Goal: Task Accomplishment & Management: Manage account settings

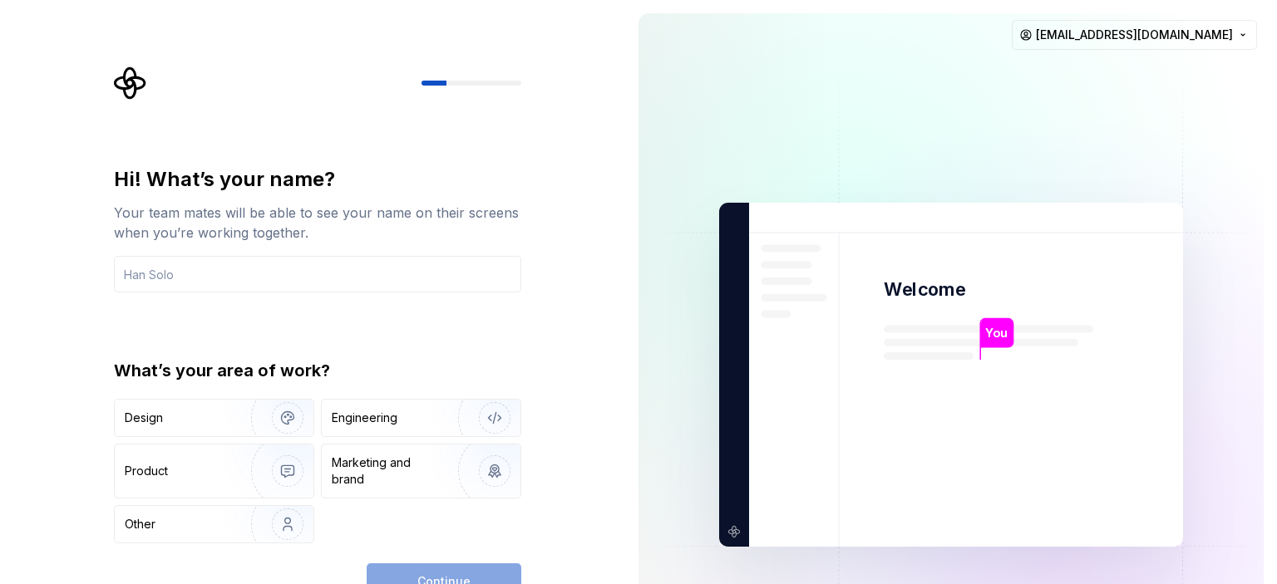
click at [34, 247] on div "Hi! What’s your name? Your team mates will be able to see your name on their sc…" at bounding box center [312, 375] width 625 height 750
click at [206, 415] on div "Design" at bounding box center [177, 418] width 105 height 17
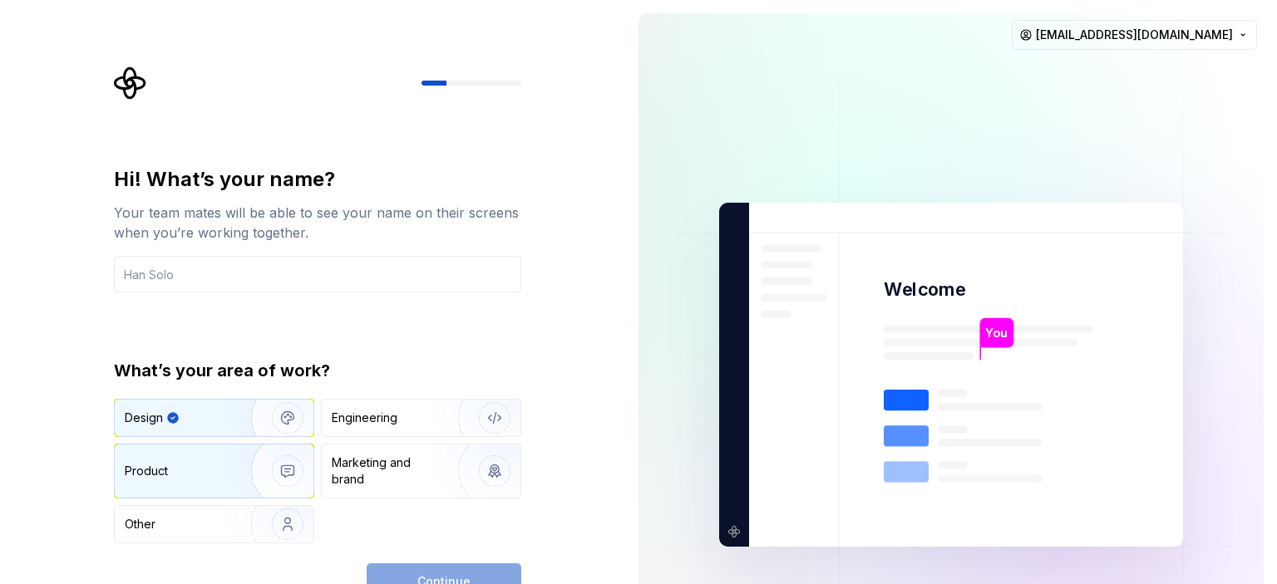
click at [199, 469] on div "Product" at bounding box center [180, 471] width 110 height 17
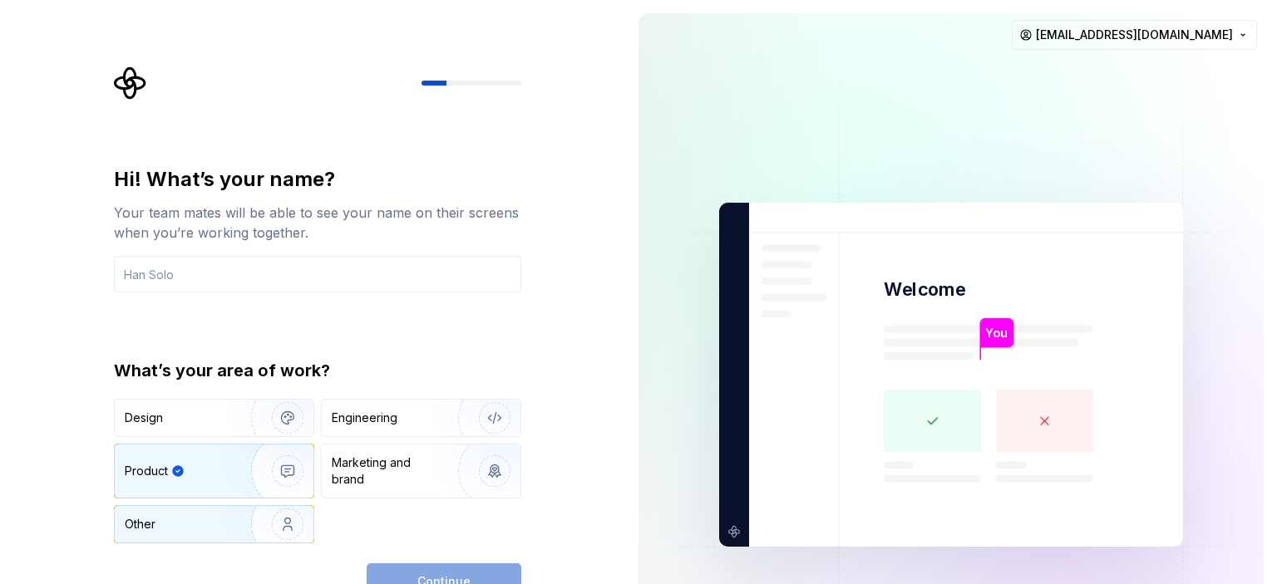
click at [254, 519] on img "button" at bounding box center [277, 524] width 106 height 111
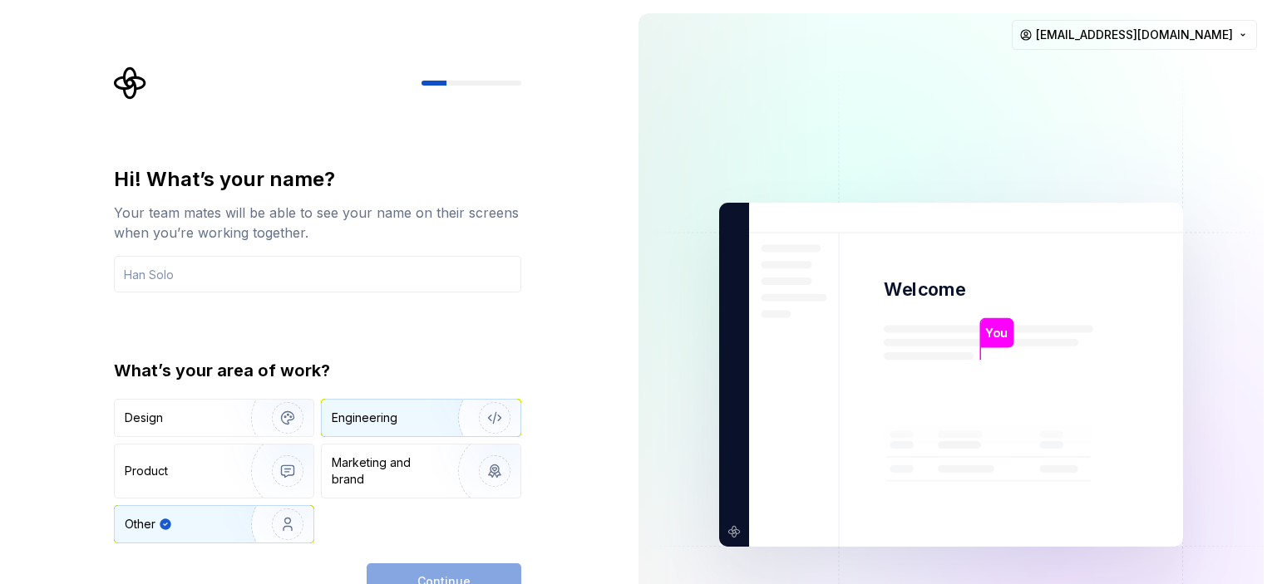
click at [473, 406] on img "button" at bounding box center [484, 417] width 106 height 111
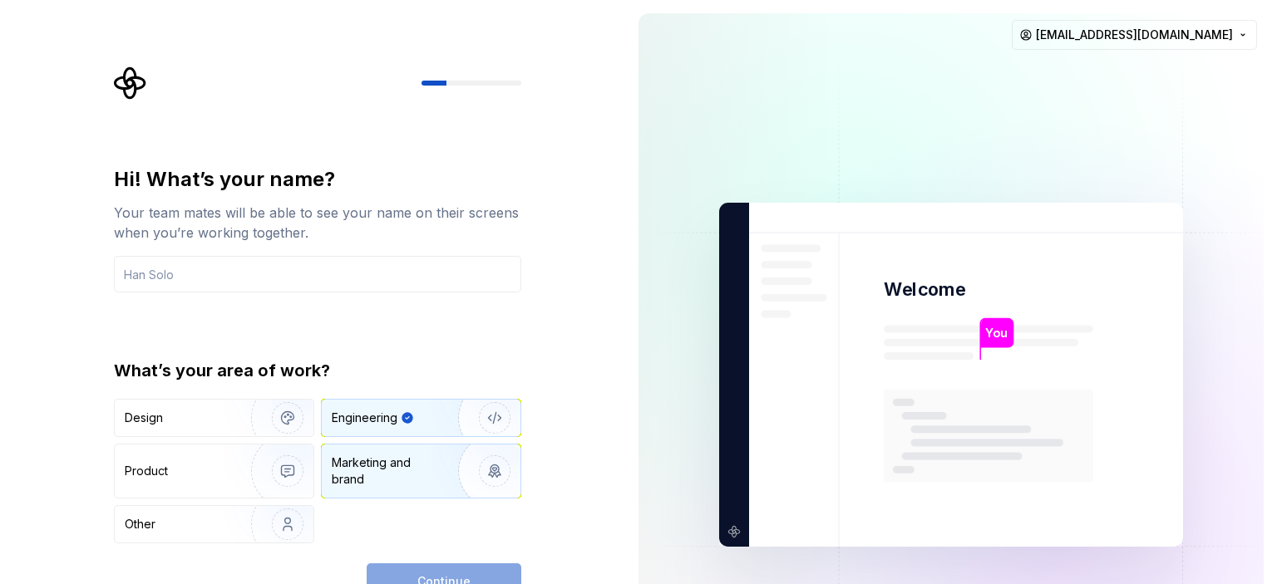
click at [431, 460] on img "button" at bounding box center [484, 471] width 106 height 111
click at [419, 573] on div "Continue" at bounding box center [444, 582] width 155 height 37
click at [652, 332] on img at bounding box center [950, 375] width 673 height 785
click at [190, 439] on div "Design Engineering Product Marketing and brand Other" at bounding box center [317, 471] width 407 height 145
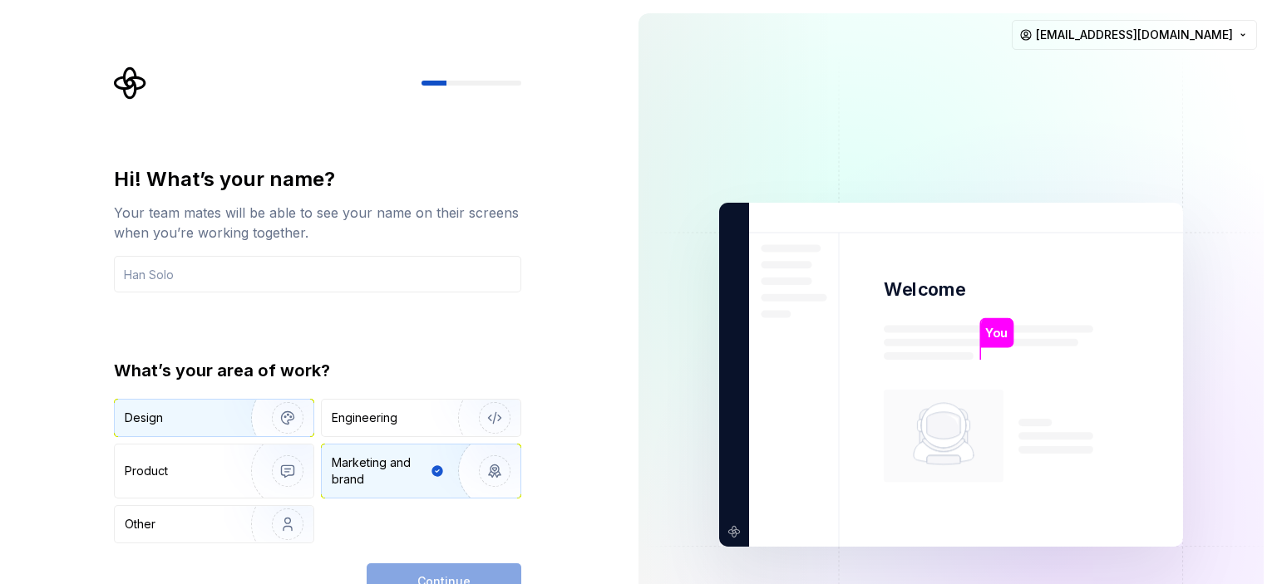
click at [183, 416] on div "Design" at bounding box center [177, 418] width 105 height 17
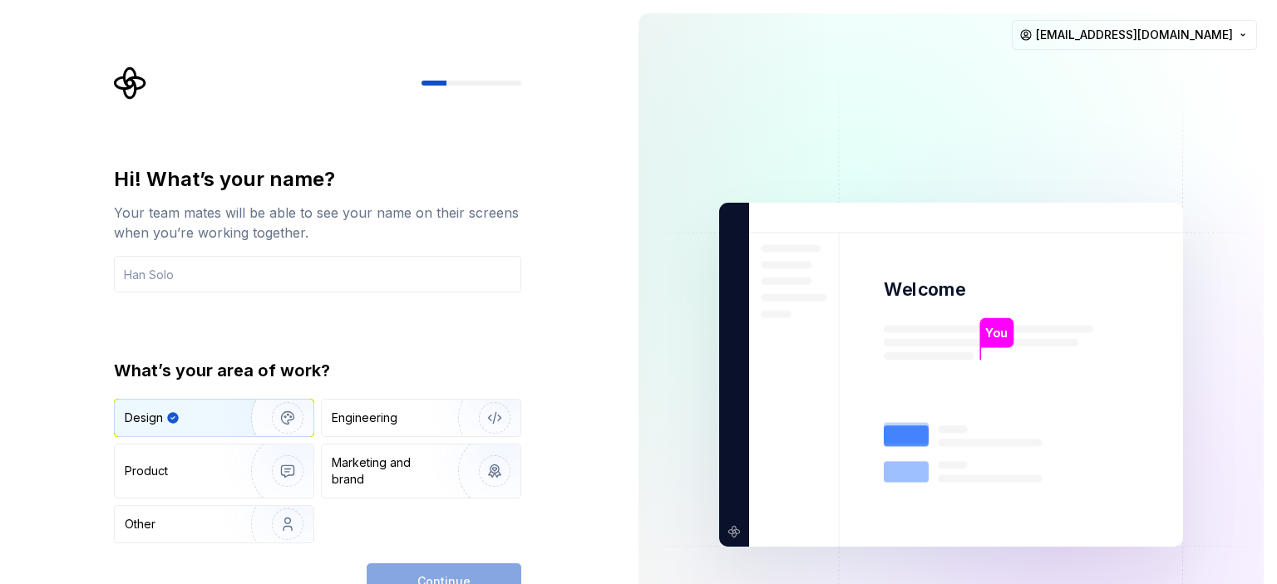
click at [113, 261] on div "Hi! What’s your name? Your team mates will be able to see your name on their sc…" at bounding box center [322, 333] width 437 height 534
click at [123, 276] on input "text" at bounding box center [317, 274] width 407 height 37
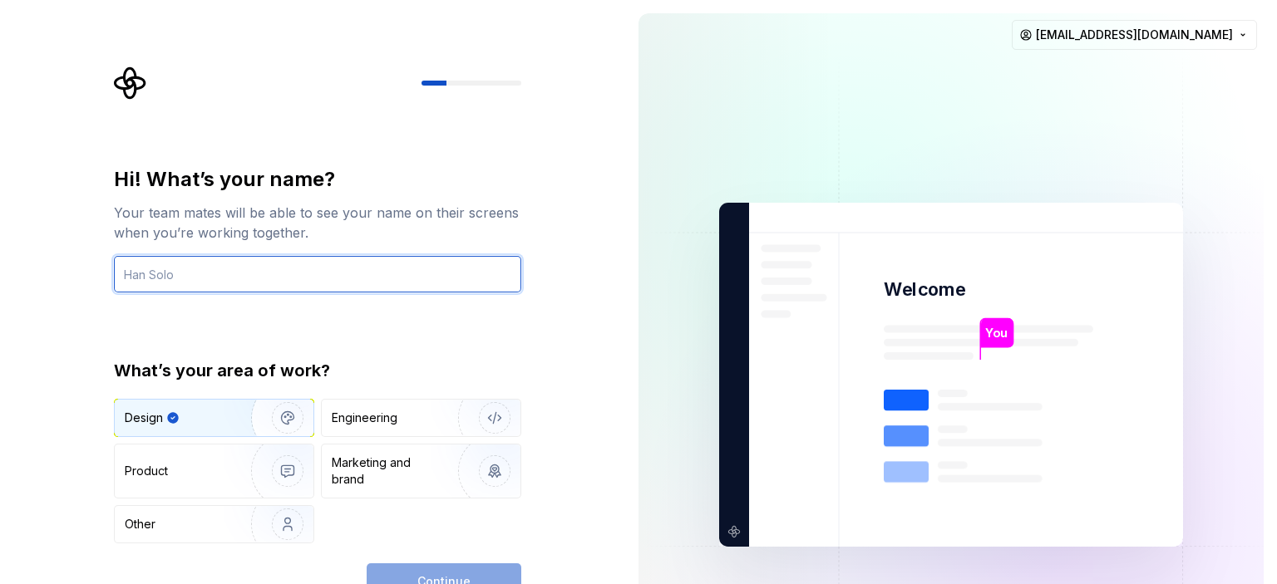
click at [141, 270] on input "text" at bounding box center [317, 274] width 407 height 37
type input "hhhh"
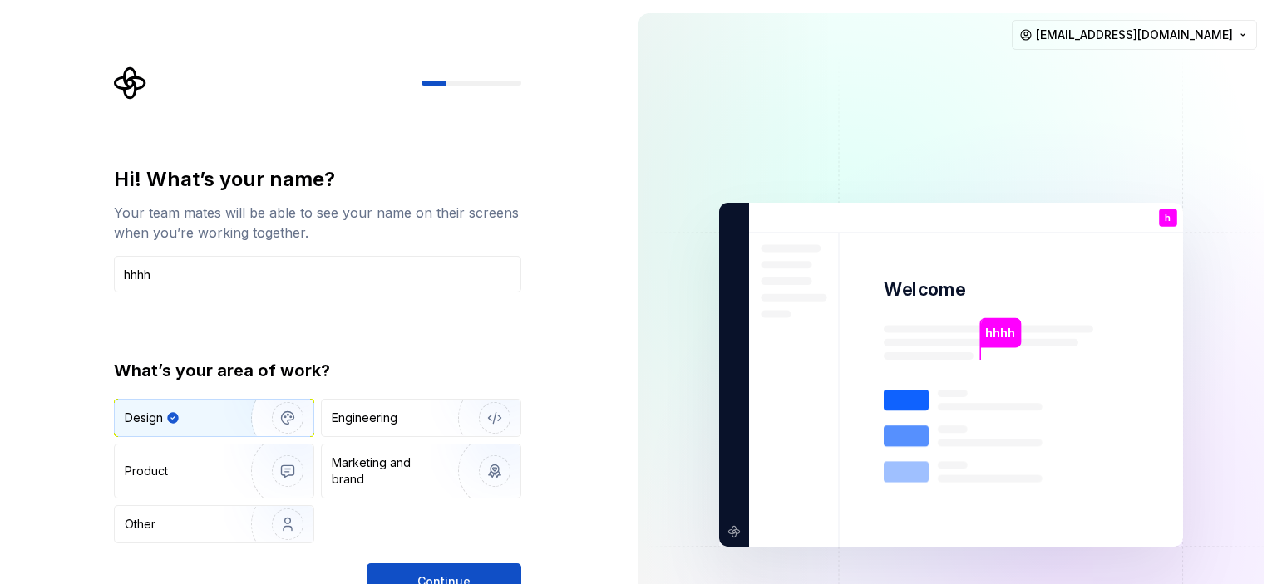
click at [399, 560] on div "Hi! What’s your name? Your team mates will be able to see your name on their sc…" at bounding box center [317, 383] width 407 height 434
click at [402, 570] on button "Continue" at bounding box center [444, 582] width 155 height 37
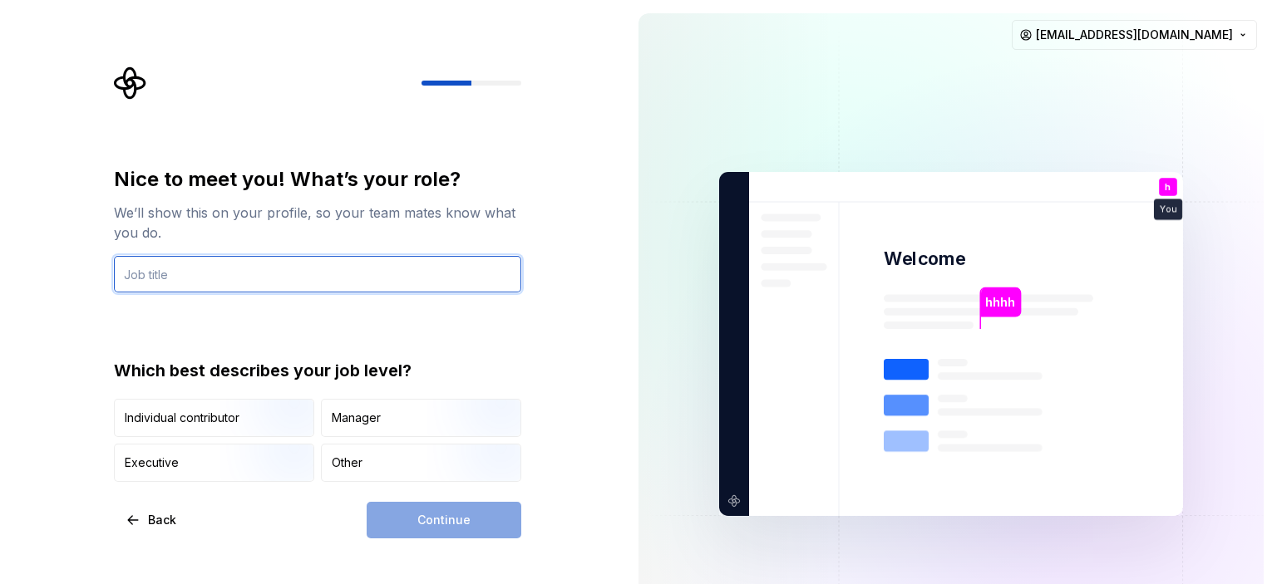
click at [203, 290] on input "text" at bounding box center [317, 274] width 407 height 37
type input "خبير SEO"
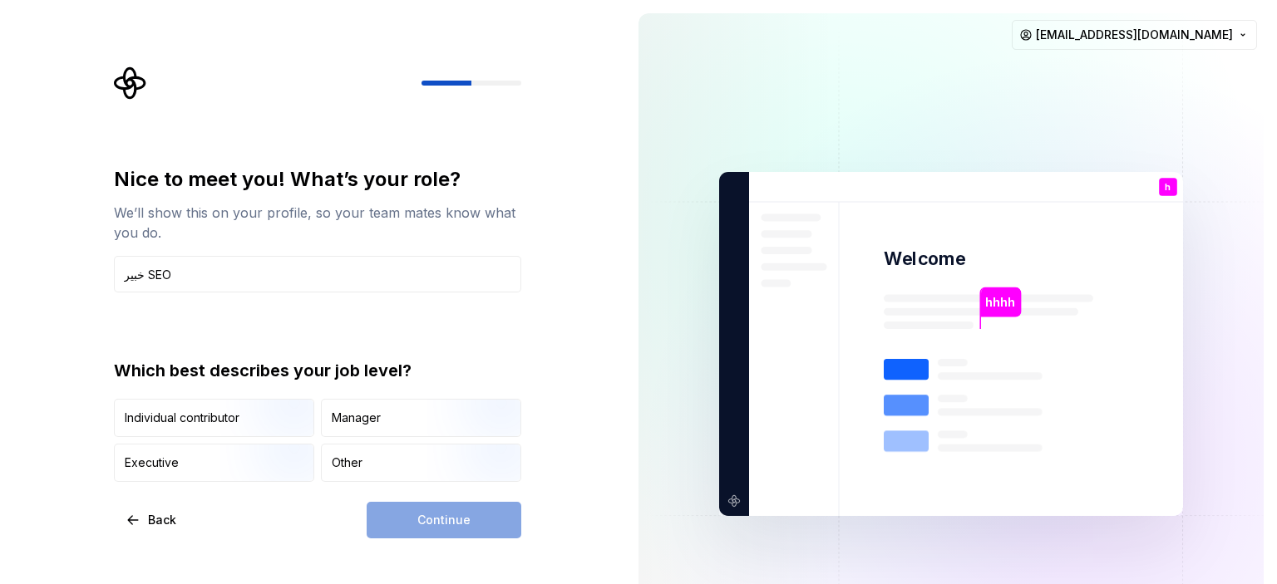
click at [416, 525] on div "Continue" at bounding box center [444, 520] width 155 height 37
click at [207, 475] on div "Executive" at bounding box center [214, 463] width 199 height 37
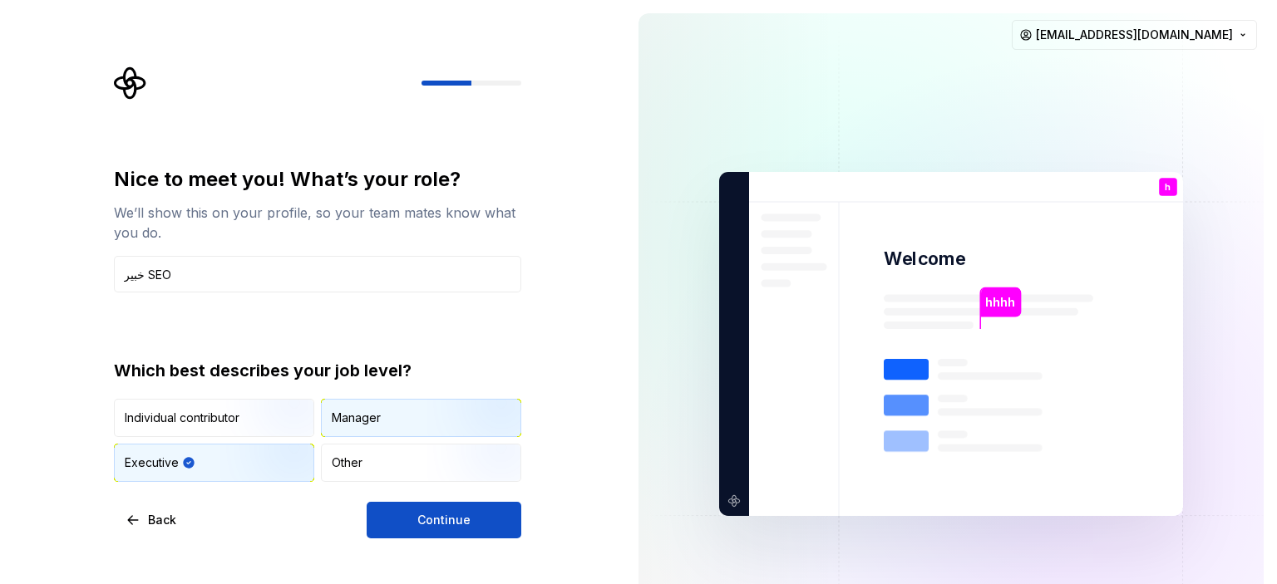
click at [363, 425] on div "Manager" at bounding box center [356, 418] width 49 height 17
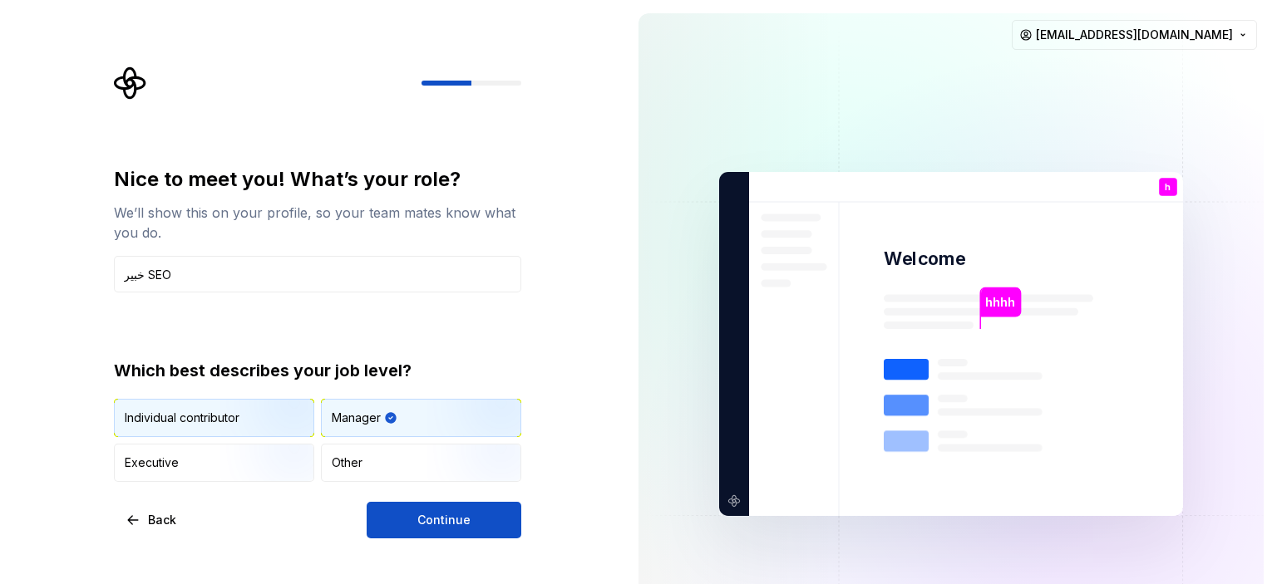
click at [217, 418] on div "Individual contributor" at bounding box center [182, 418] width 115 height 17
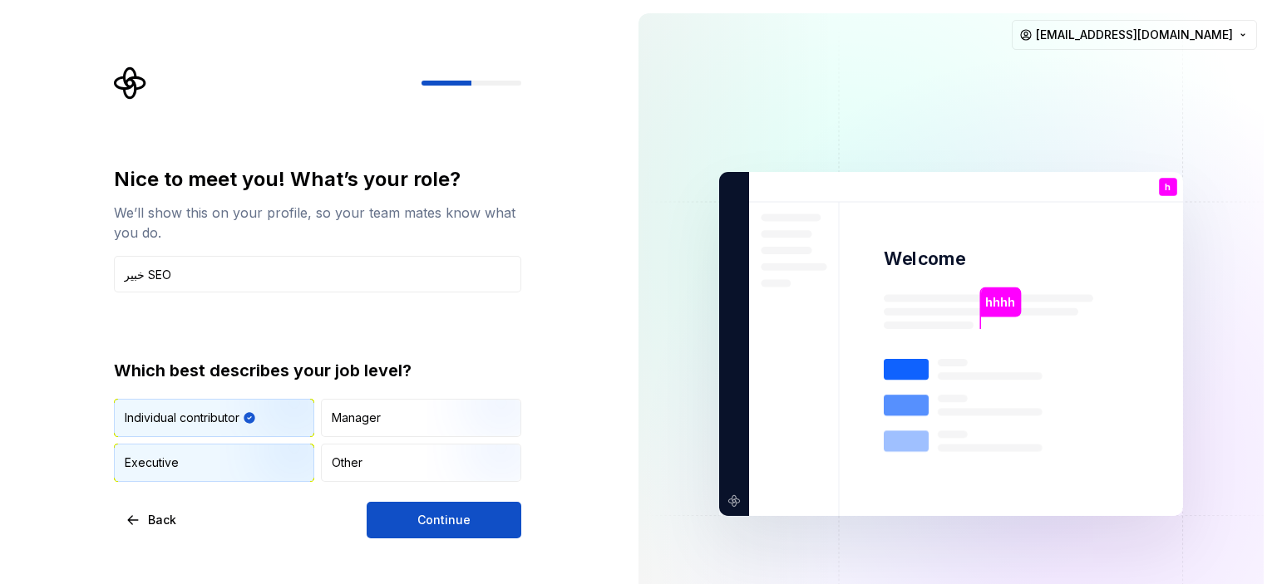
click at [239, 458] on img "button" at bounding box center [273, 483] width 106 height 111
click at [262, 416] on img "button" at bounding box center [273, 438] width 106 height 111
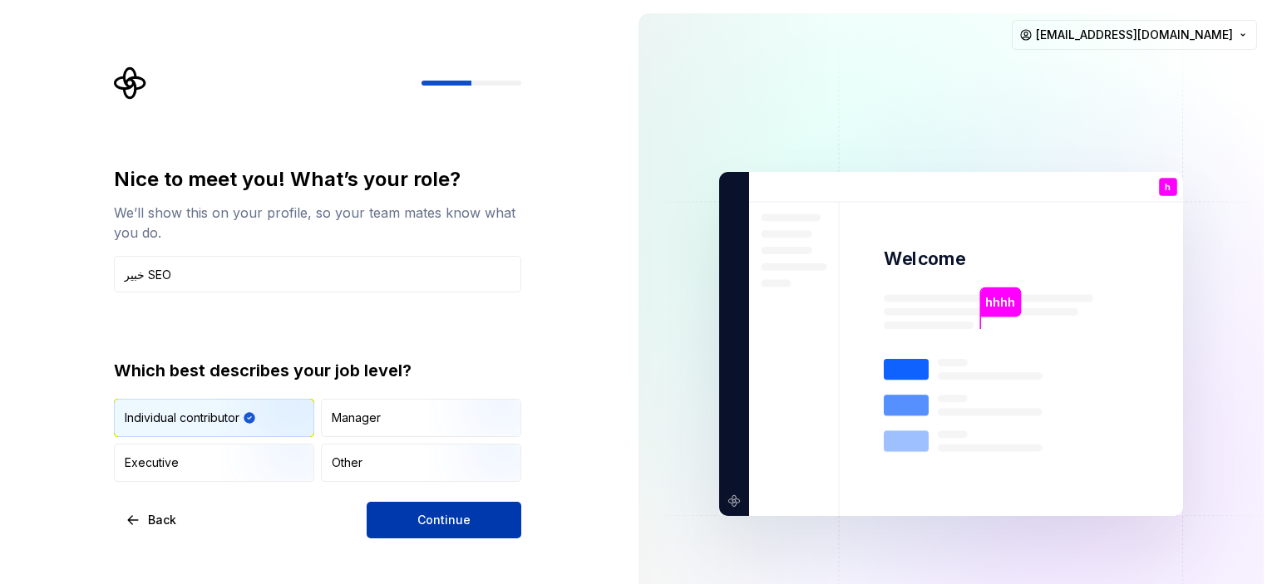
click at [423, 521] on span "Continue" at bounding box center [443, 520] width 53 height 17
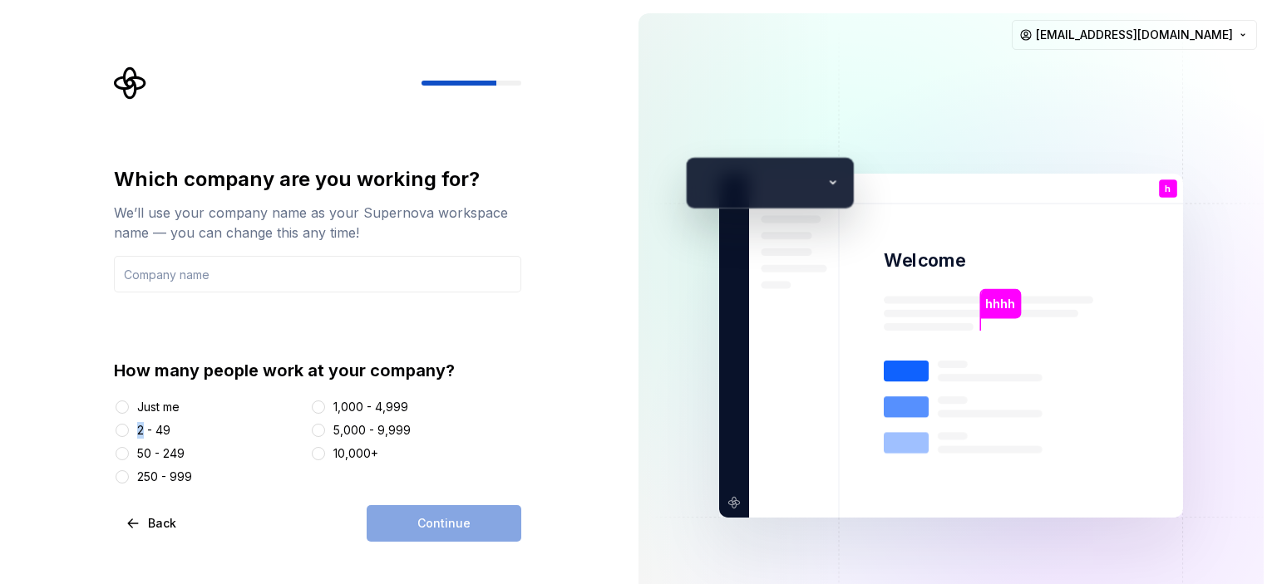
click at [140, 435] on div "2 - 49" at bounding box center [153, 430] width 33 height 17
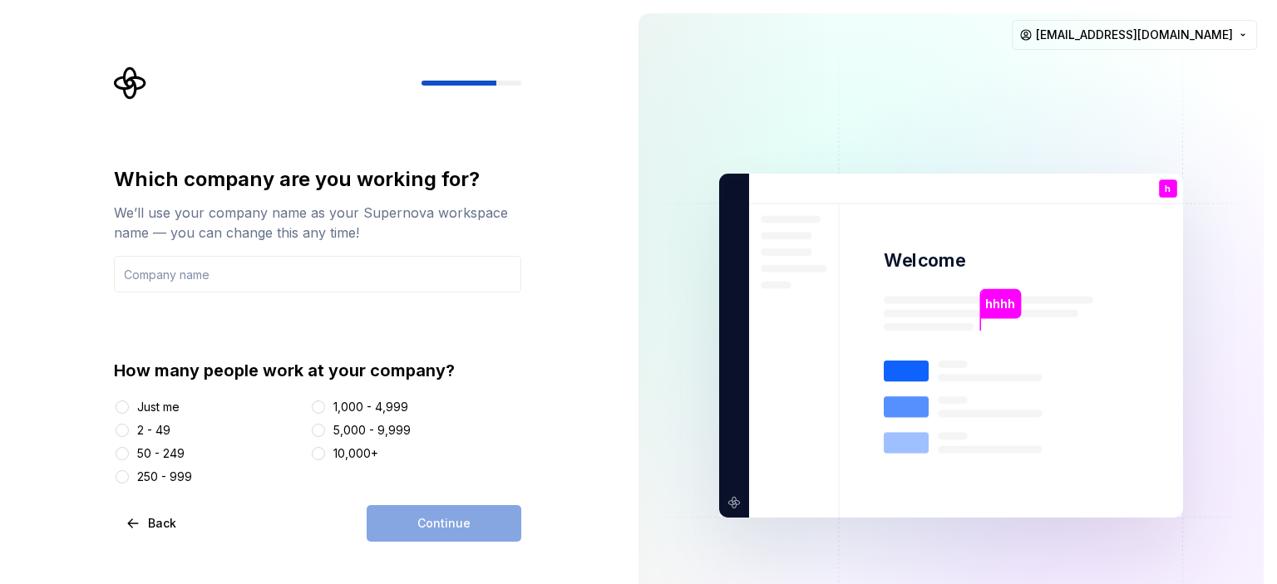
click at [176, 401] on div "Just me" at bounding box center [158, 407] width 42 height 17
click at [129, 401] on button "Just me" at bounding box center [122, 407] width 13 height 13
click at [464, 525] on div "Continue" at bounding box center [444, 523] width 155 height 37
click at [183, 283] on input "text" at bounding box center [317, 274] width 407 height 37
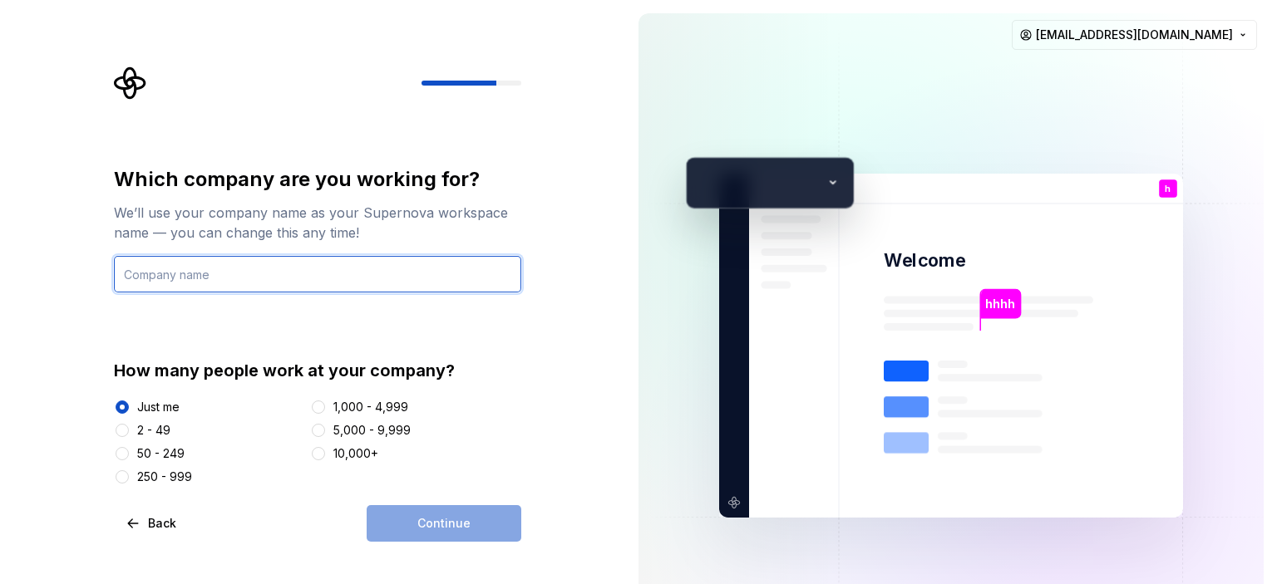
type input "Alnda"
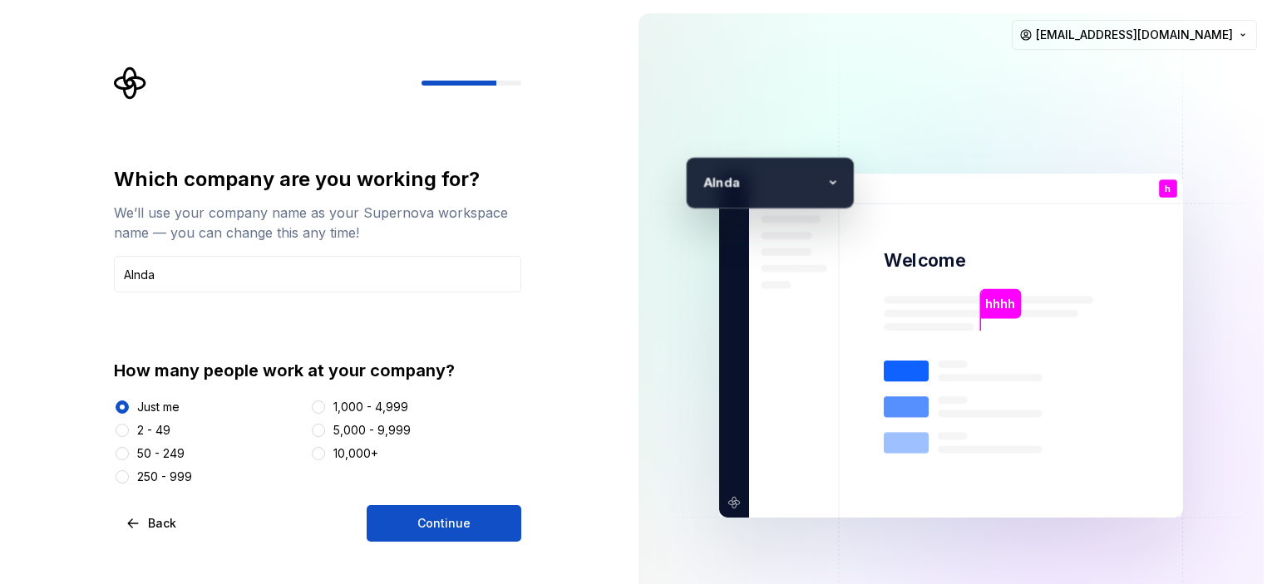
click at [401, 492] on div "Which company are you working for? We’ll use your company name as your Supernov…" at bounding box center [317, 354] width 407 height 376
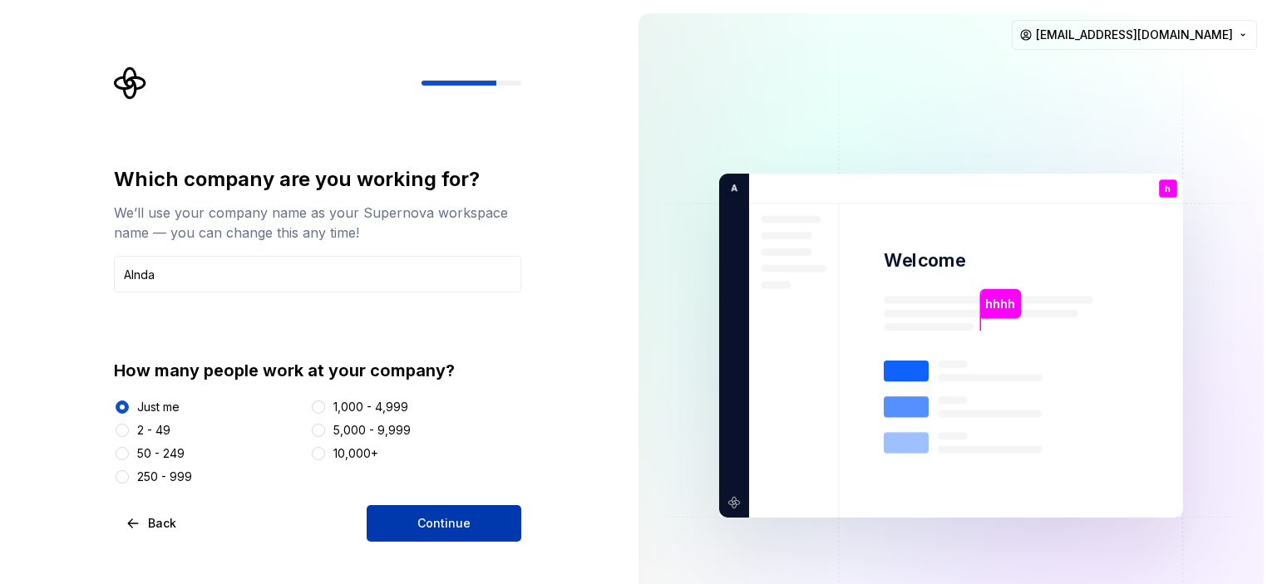
click at [404, 519] on button "Continue" at bounding box center [444, 523] width 155 height 37
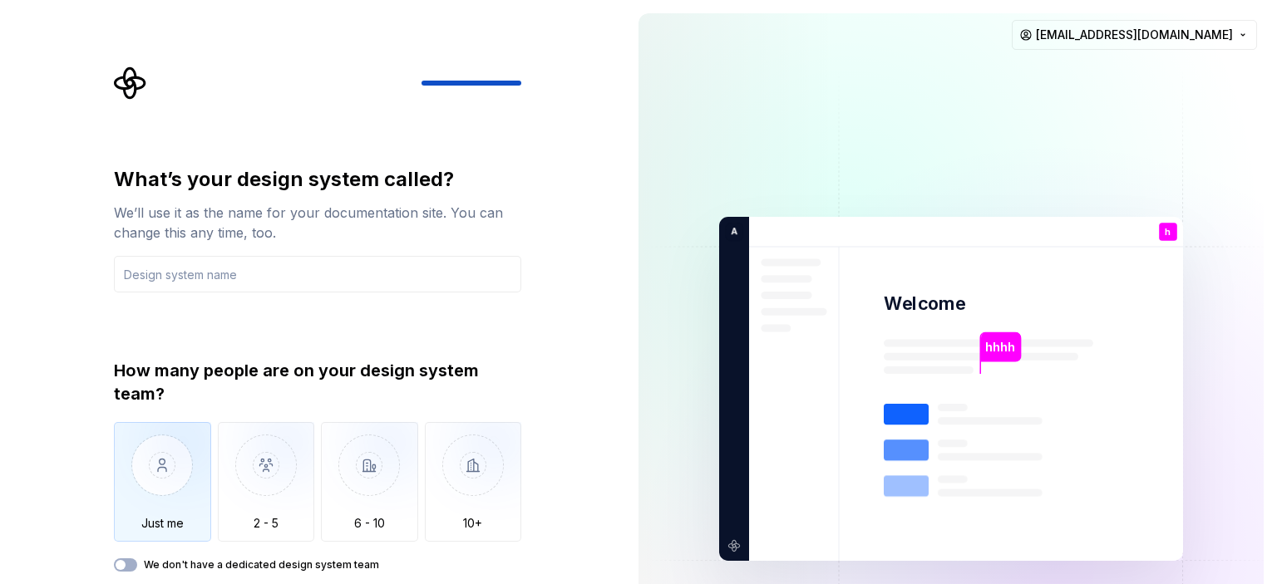
click at [201, 477] on img "button" at bounding box center [162, 477] width 97 height 111
click at [204, 306] on div "What’s your design system called? We’ll use it as the name for your documentati…" at bounding box center [317, 369] width 407 height 406
click at [199, 303] on div "What’s your design system called? We’ll use it as the name for your documentati…" at bounding box center [317, 369] width 407 height 406
click at [190, 293] on div "What’s your design system called? We’ll use it as the name for your documentati…" at bounding box center [317, 369] width 407 height 406
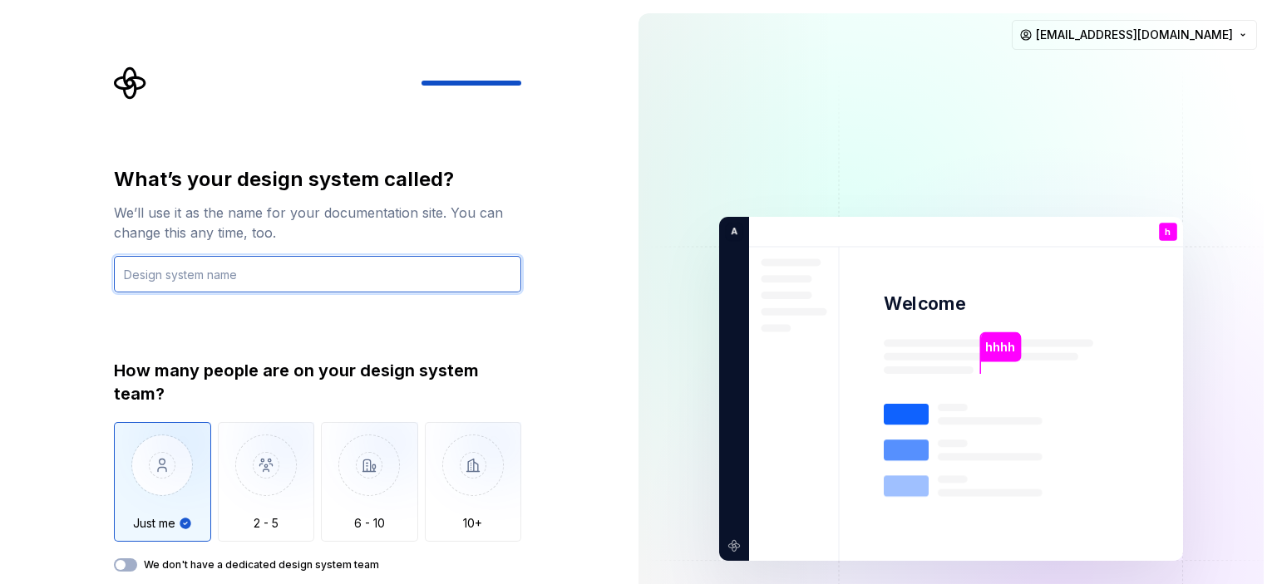
click at [174, 270] on input "text" at bounding box center [317, 274] width 407 height 37
click at [176, 273] on input "text" at bounding box center [317, 274] width 407 height 37
paste input "[URL][DOMAIN_NAME]"
click at [152, 279] on input "[URL][DOMAIN_NAME]" at bounding box center [317, 274] width 407 height 37
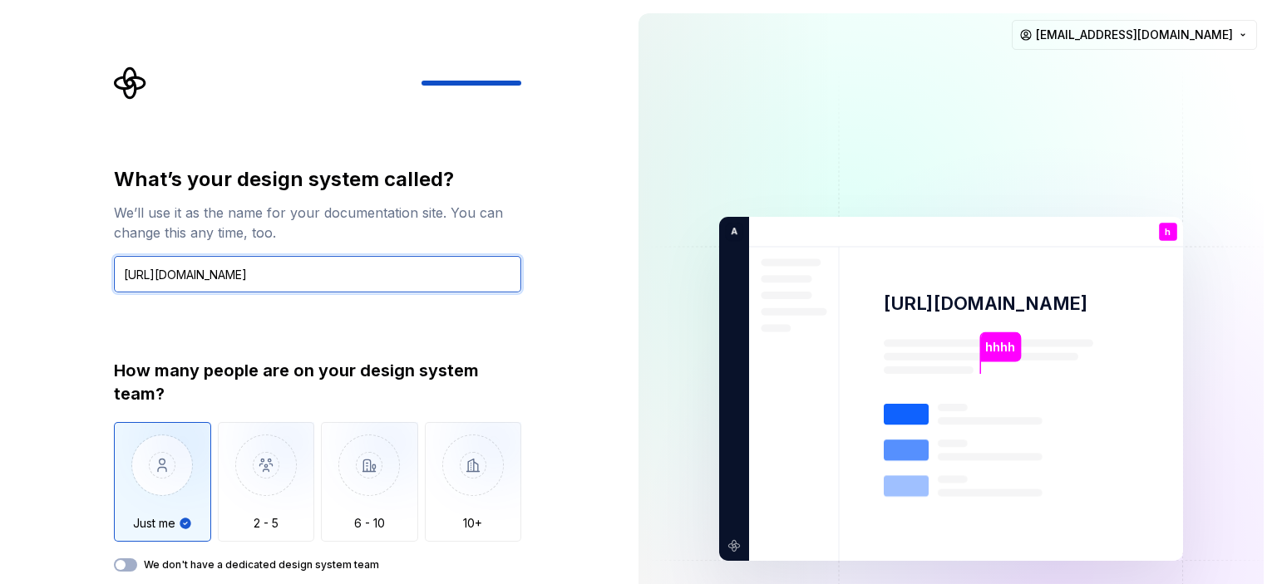
click at [242, 285] on input "[URL][DOMAIN_NAME]" at bounding box center [317, 274] width 407 height 37
click at [179, 281] on input "https://.com/" at bounding box center [317, 274] width 407 height 37
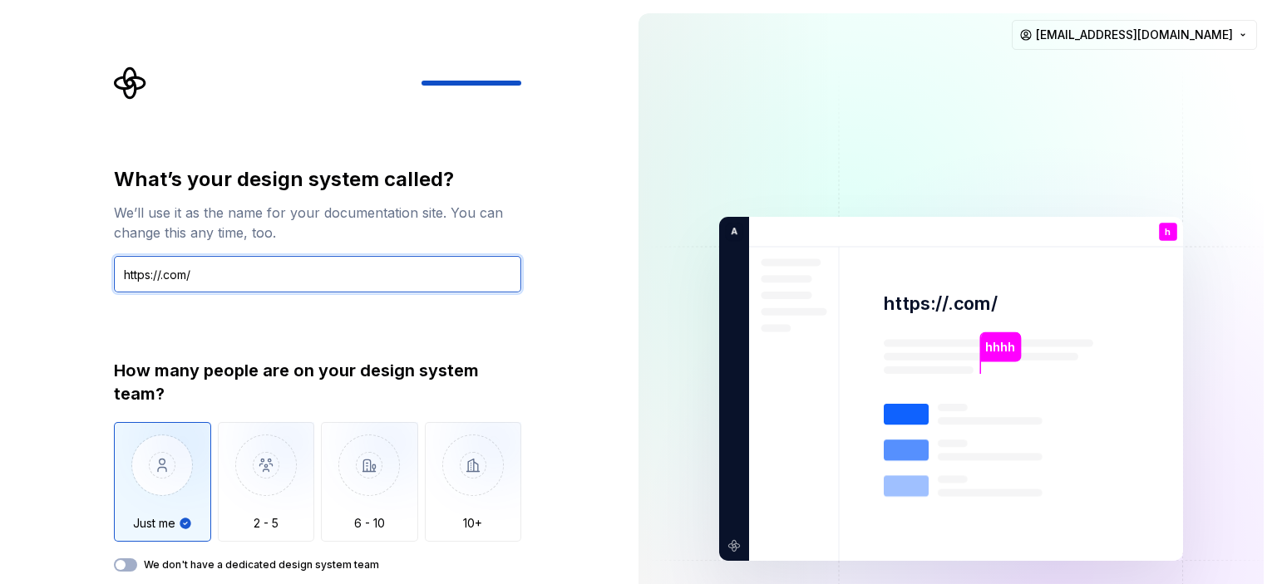
paste input "alfayezbusiness"
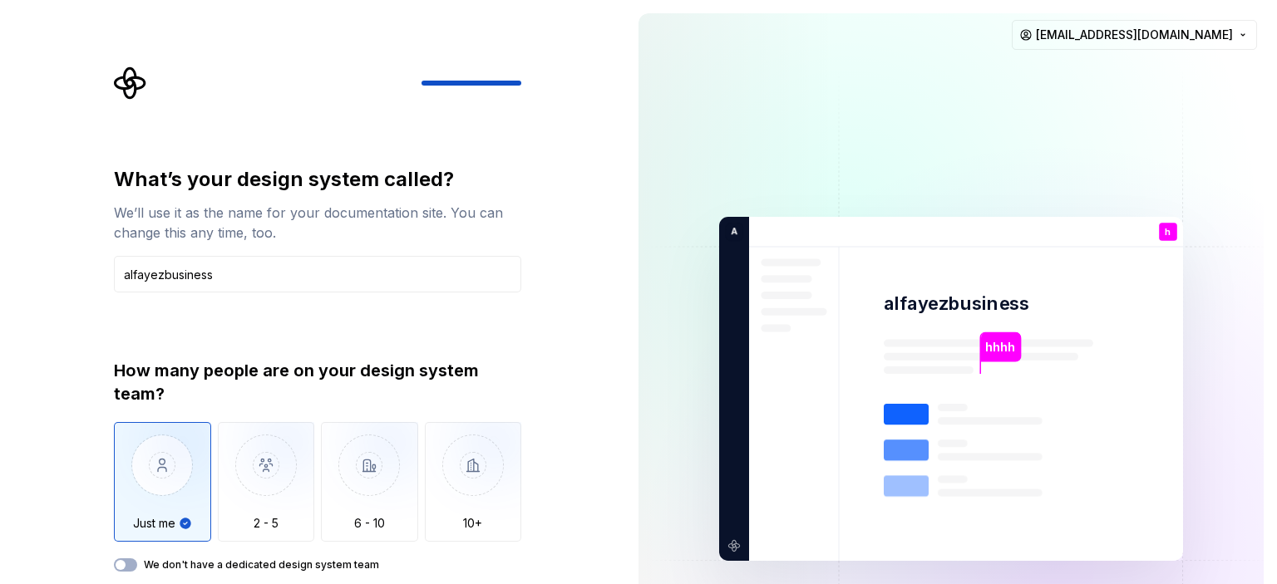
drag, startPoint x: 1, startPoint y: 342, endPoint x: 61, endPoint y: 333, distance: 60.5
click at [2, 342] on div "What’s your design system called? We’ll use it as the name for your documentati…" at bounding box center [312, 389] width 625 height 778
click at [238, 293] on div "What’s your design system called? We’ll use it as the name for your documentati…" at bounding box center [317, 369] width 407 height 406
click at [319, 458] on div "Just me 2 - 5 6 - 10 10+" at bounding box center [317, 482] width 407 height 120
click at [265, 471] on img "button" at bounding box center [266, 477] width 97 height 111
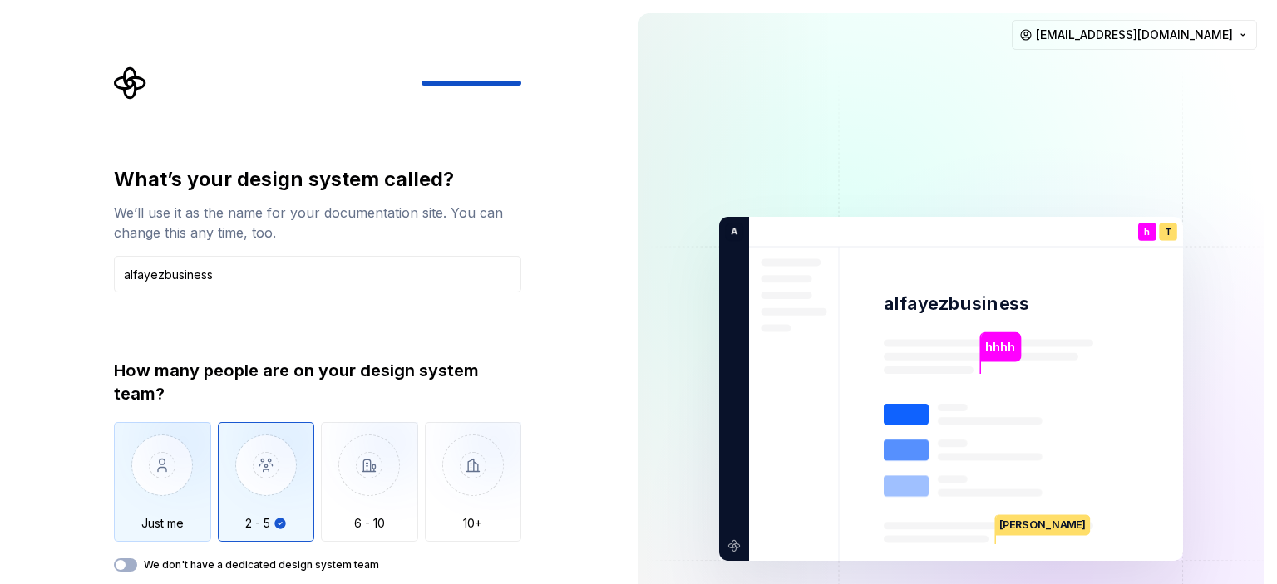
click at [184, 466] on img "button" at bounding box center [162, 477] width 97 height 111
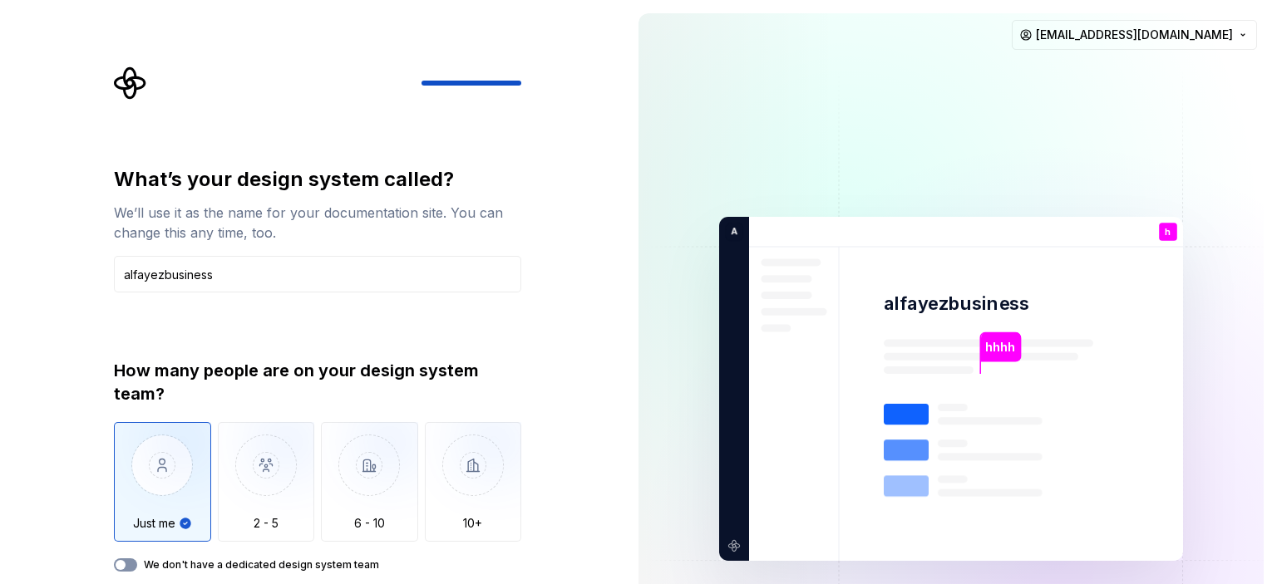
click at [125, 563] on span "button" at bounding box center [121, 565] width 10 height 10
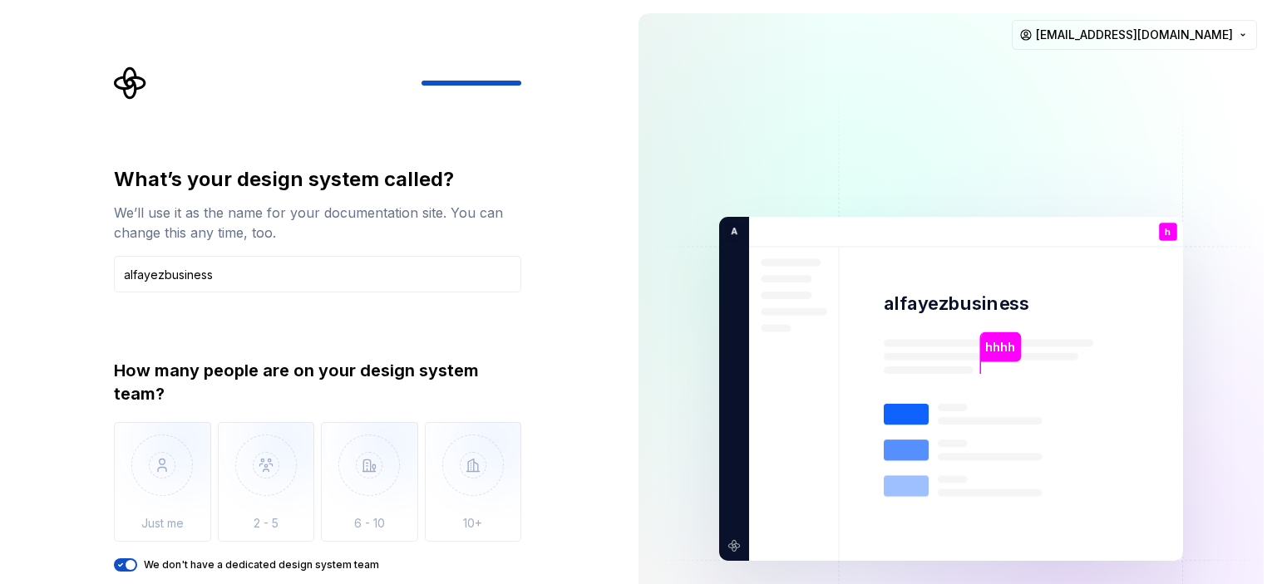
click at [125, 563] on icon "button" at bounding box center [120, 565] width 13 height 10
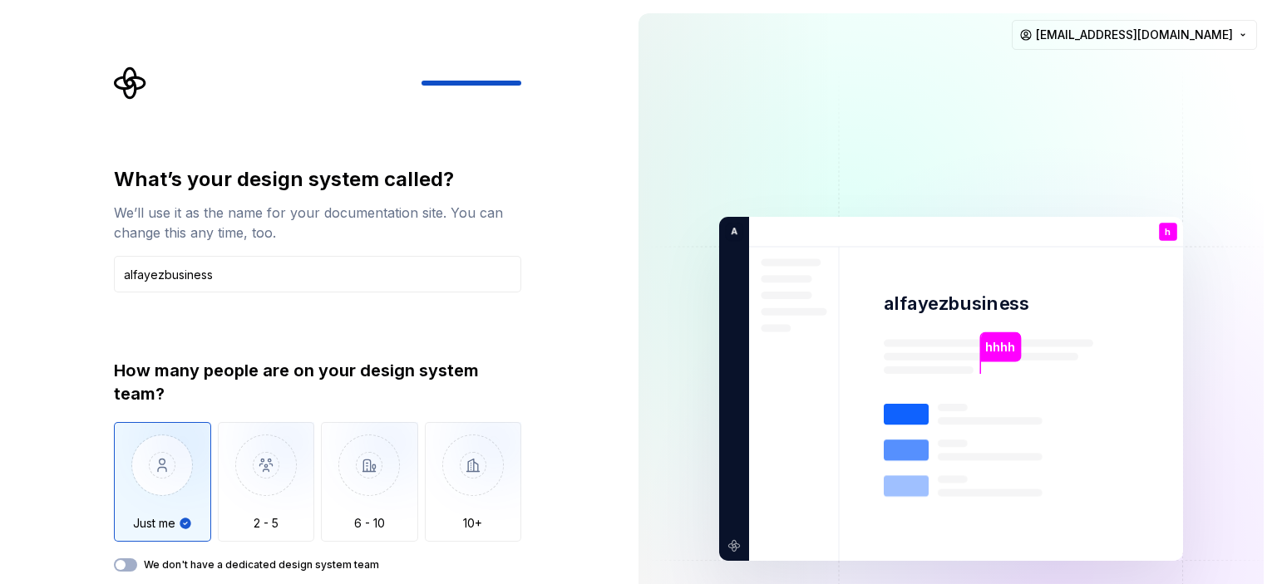
click at [140, 508] on img "button" at bounding box center [162, 477] width 97 height 111
click at [258, 285] on input "alfayezbusiness" at bounding box center [317, 274] width 407 height 37
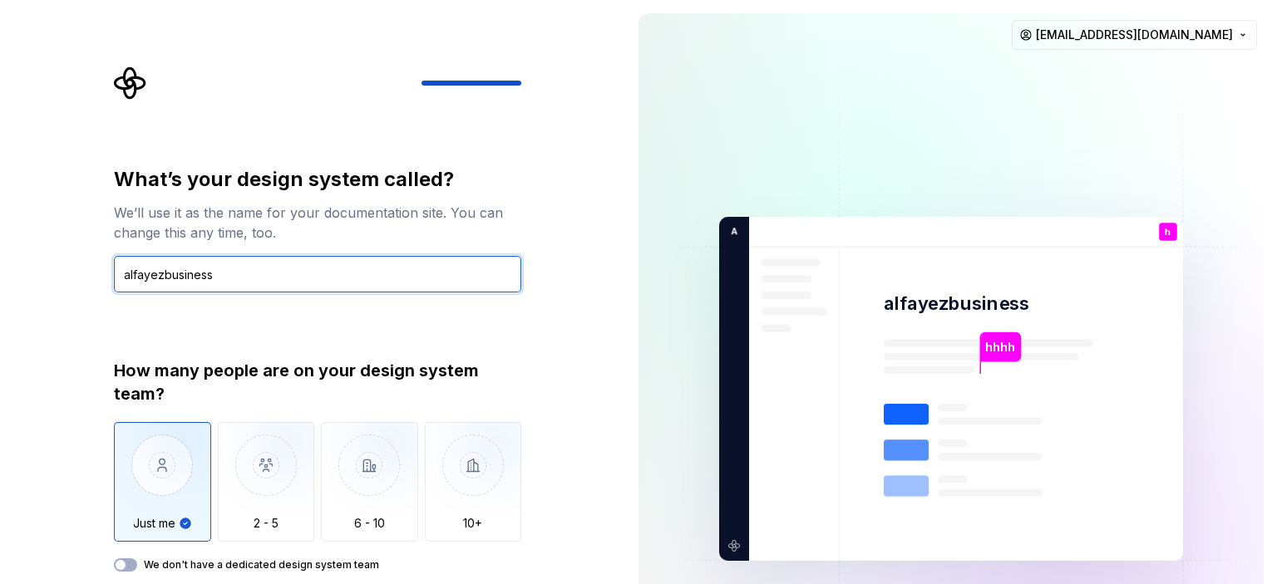
type input "alfayezbusiness"
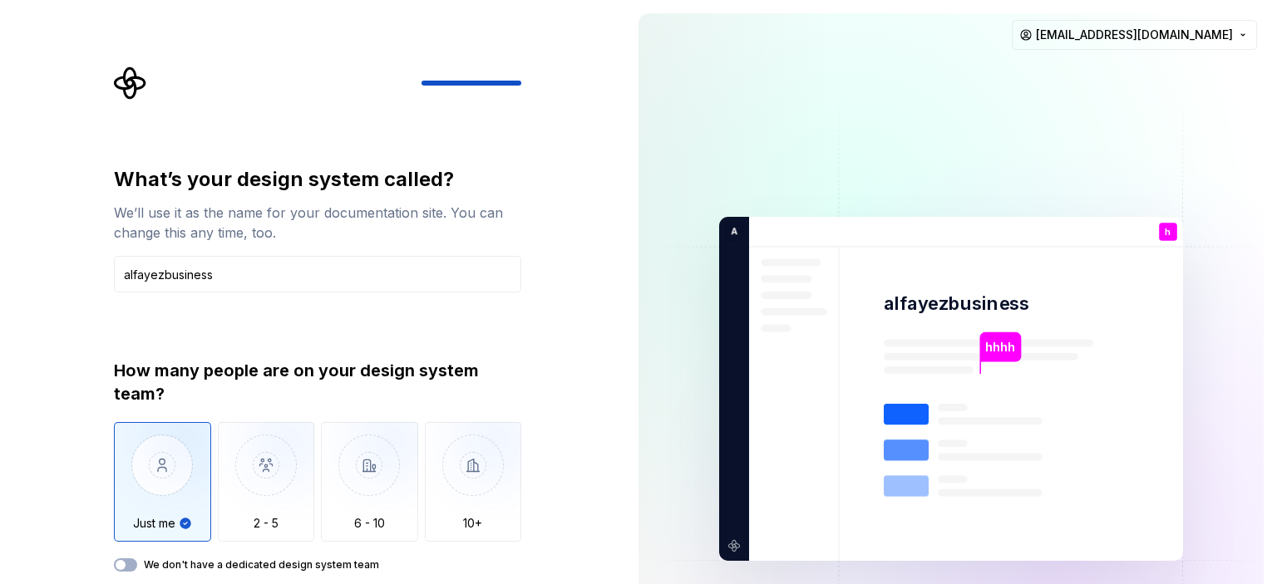
click at [1021, 327] on img at bounding box center [950, 389] width 673 height 785
click at [1054, 385] on img at bounding box center [950, 389] width 673 height 785
click at [1168, 225] on div "h You خبير SEO" at bounding box center [1168, 232] width 18 height 18
click at [1170, 323] on img at bounding box center [950, 389] width 673 height 785
click at [280, 282] on input "alfayezbusiness" at bounding box center [317, 274] width 407 height 37
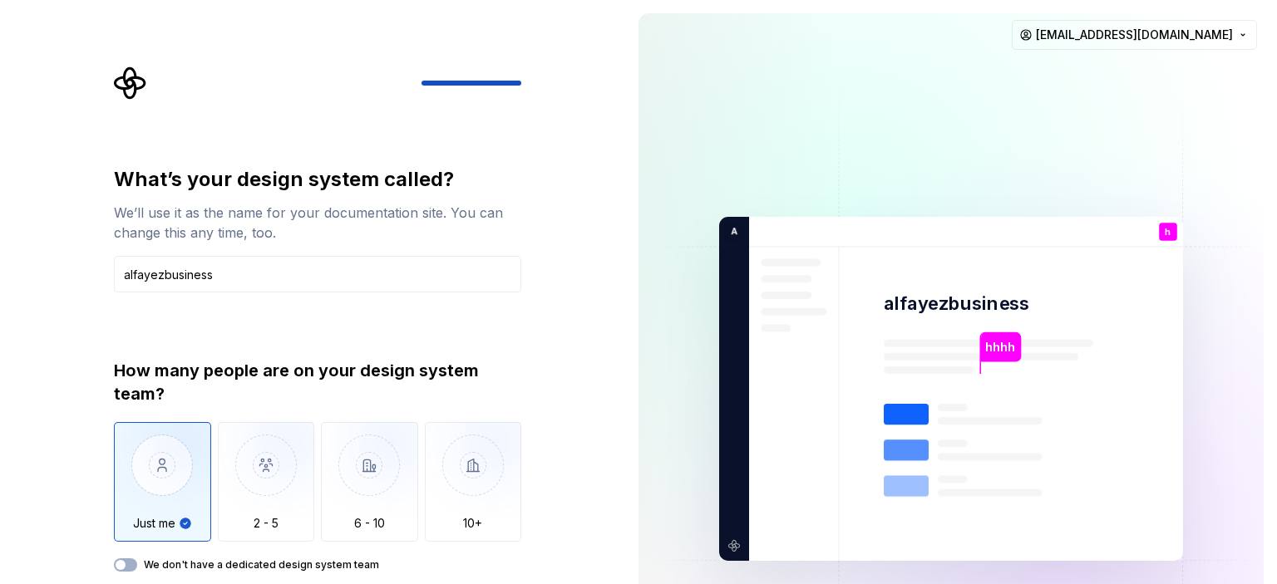
click at [502, 84] on div at bounding box center [520, 83] width 199 height 5
click at [128, 83] on icon "Supernova Logo" at bounding box center [130, 82] width 33 height 33
click at [144, 521] on img "button" at bounding box center [162, 477] width 97 height 111
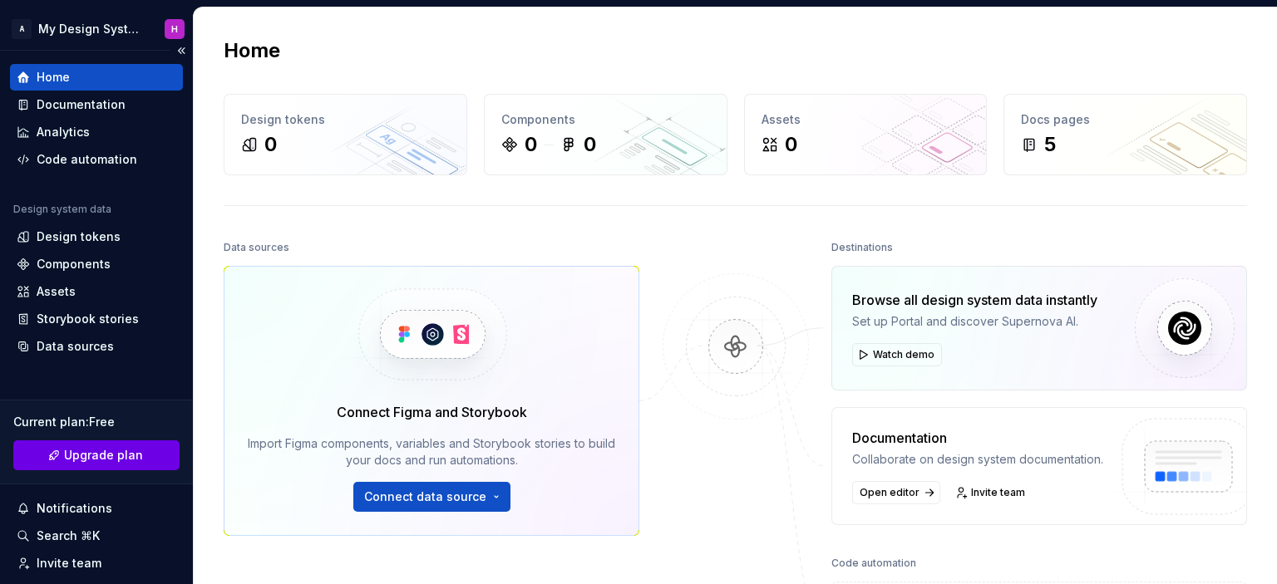
click at [116, 453] on span "Upgrade plan" at bounding box center [103, 455] width 79 height 17
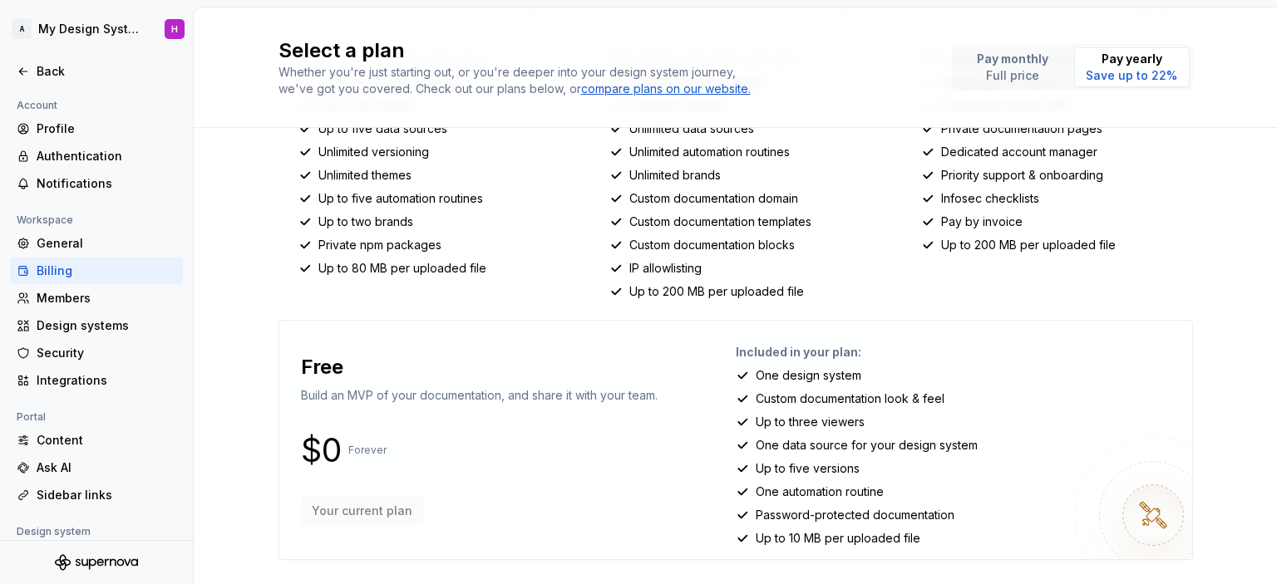
scroll to position [359, 0]
click at [795, 372] on p "One design system" at bounding box center [809, 374] width 106 height 17
click at [797, 386] on div "Included in your plan: One design system Custom documentation look & feel Up to…" at bounding box center [957, 438] width 443 height 212
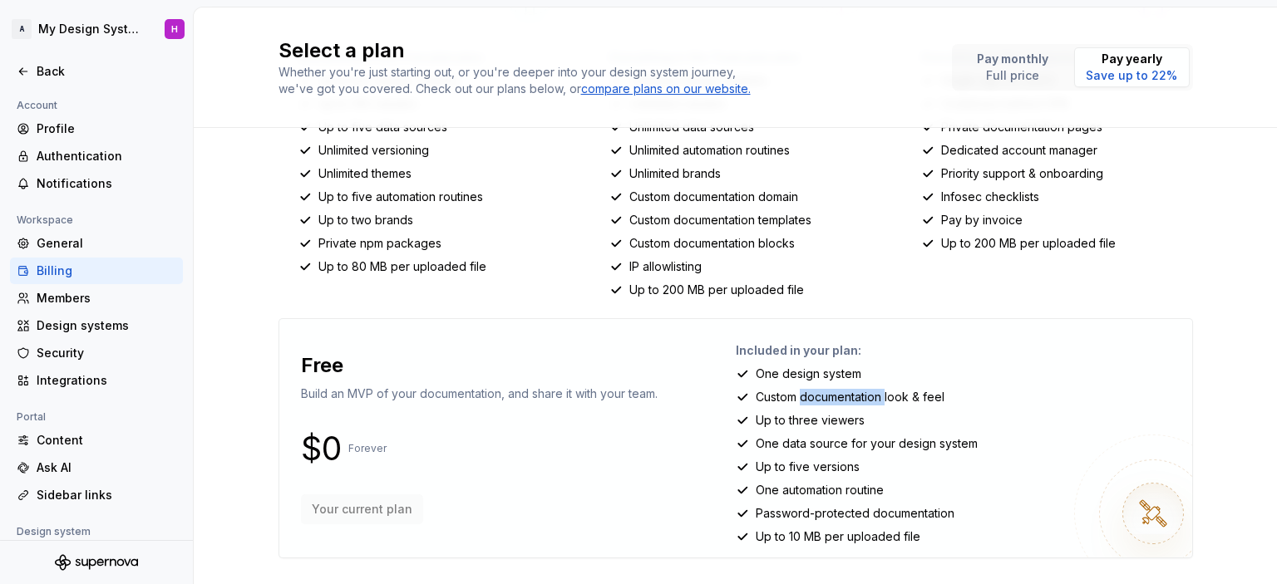
click at [797, 386] on div "Included in your plan: One design system Custom documentation look & feel Up to…" at bounding box center [957, 438] width 443 height 212
click at [802, 421] on p "Up to three viewers" at bounding box center [810, 420] width 109 height 17
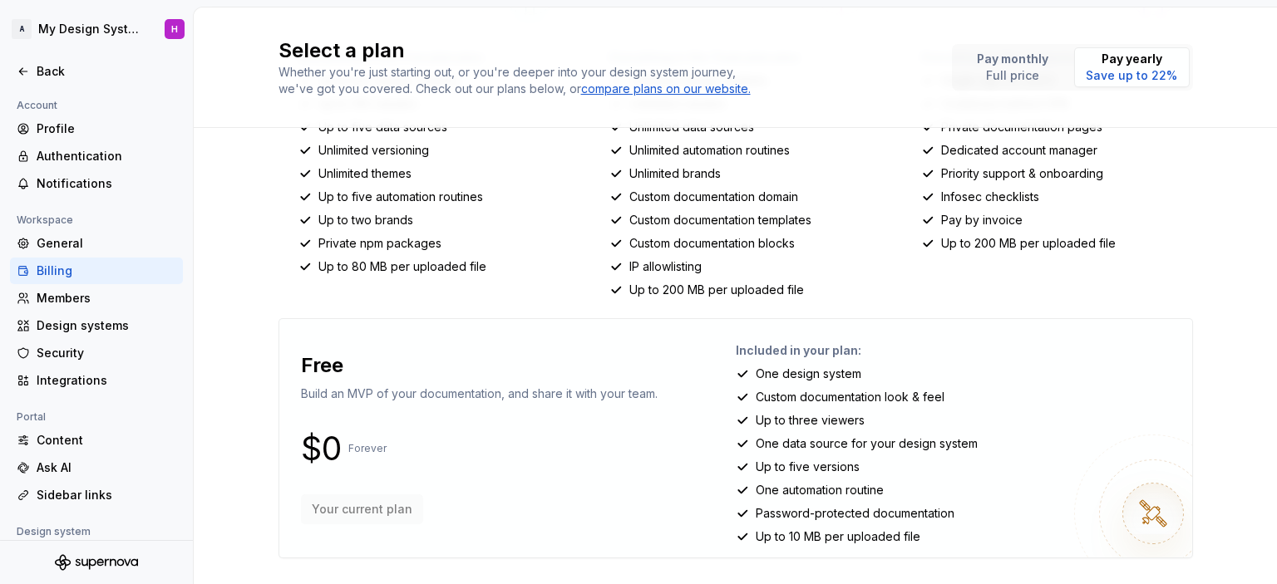
click at [948, 436] on p "One data source for your design system" at bounding box center [867, 444] width 222 height 17
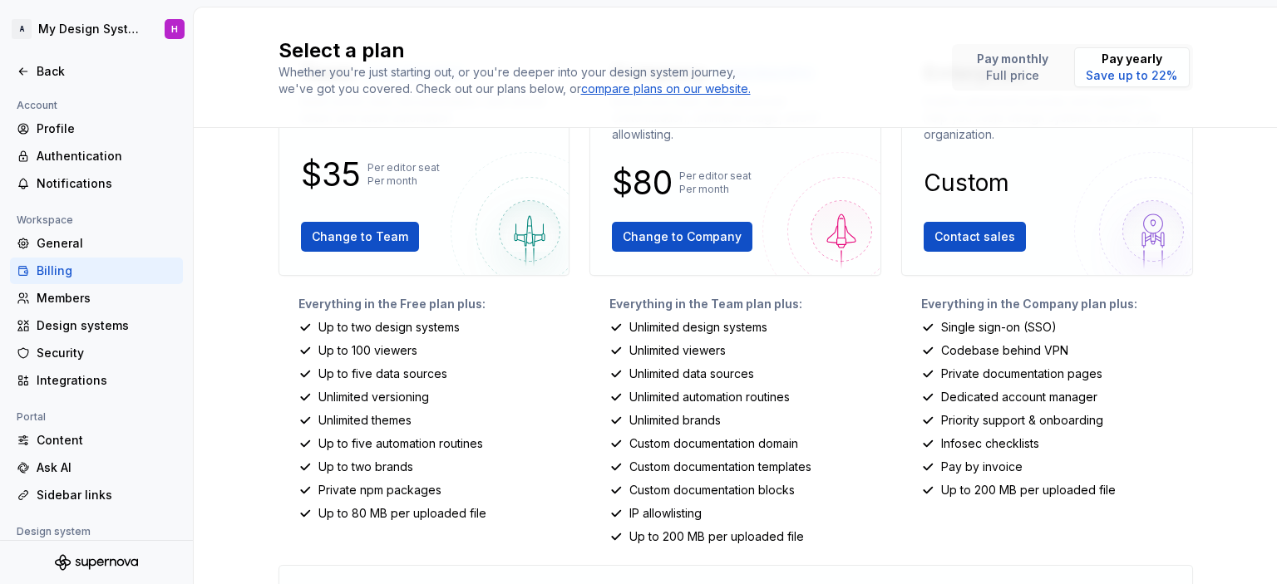
scroll to position [110, 0]
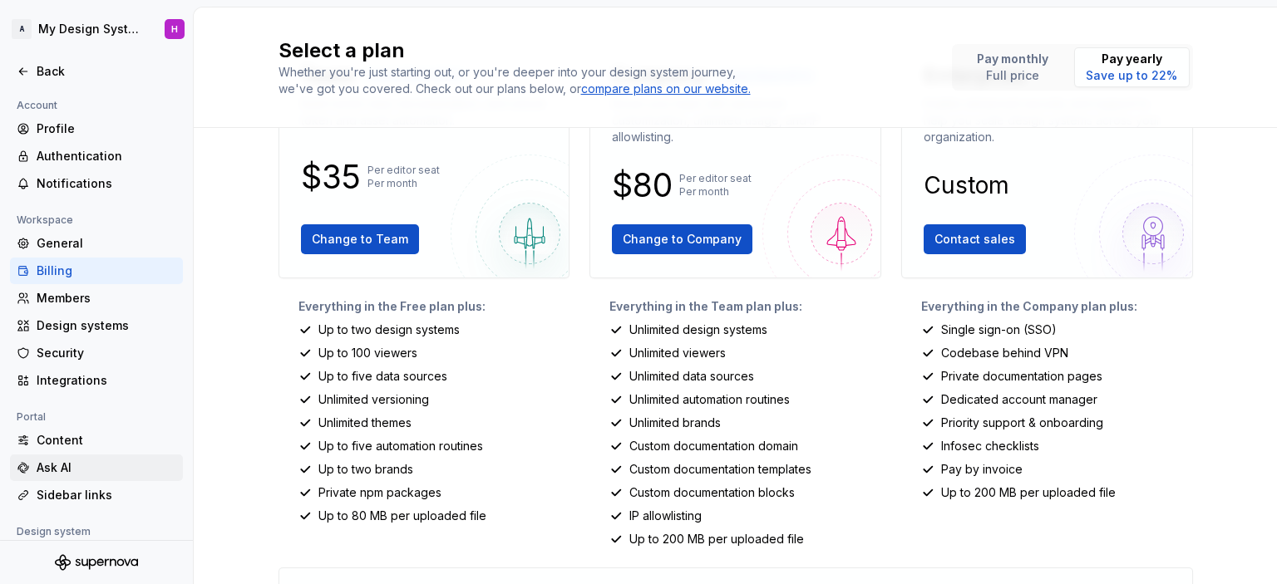
click at [84, 474] on div "Ask AI" at bounding box center [107, 468] width 140 height 17
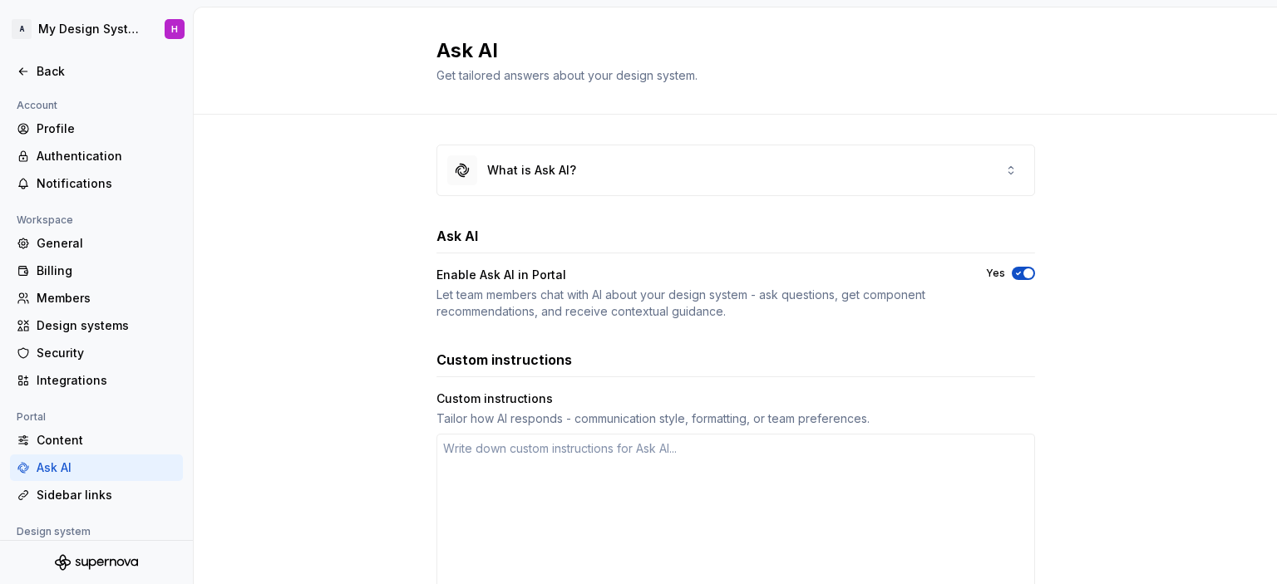
click at [529, 416] on div "Tailor how AI responds - communication style, formatting, or team preferences." at bounding box center [735, 419] width 598 height 17
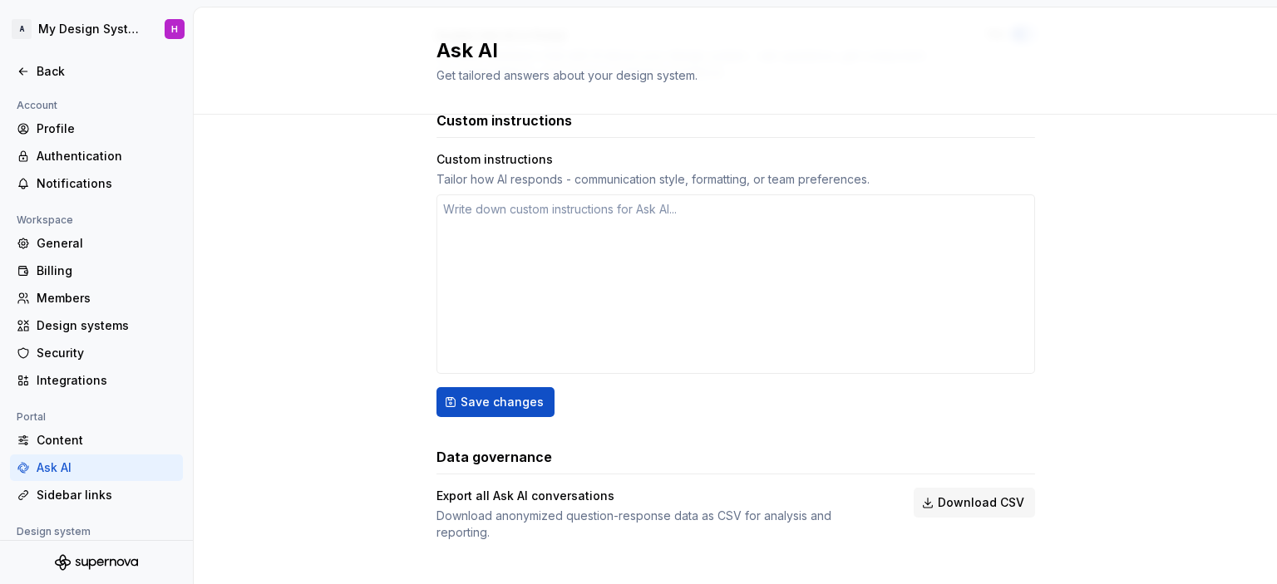
scroll to position [242, 0]
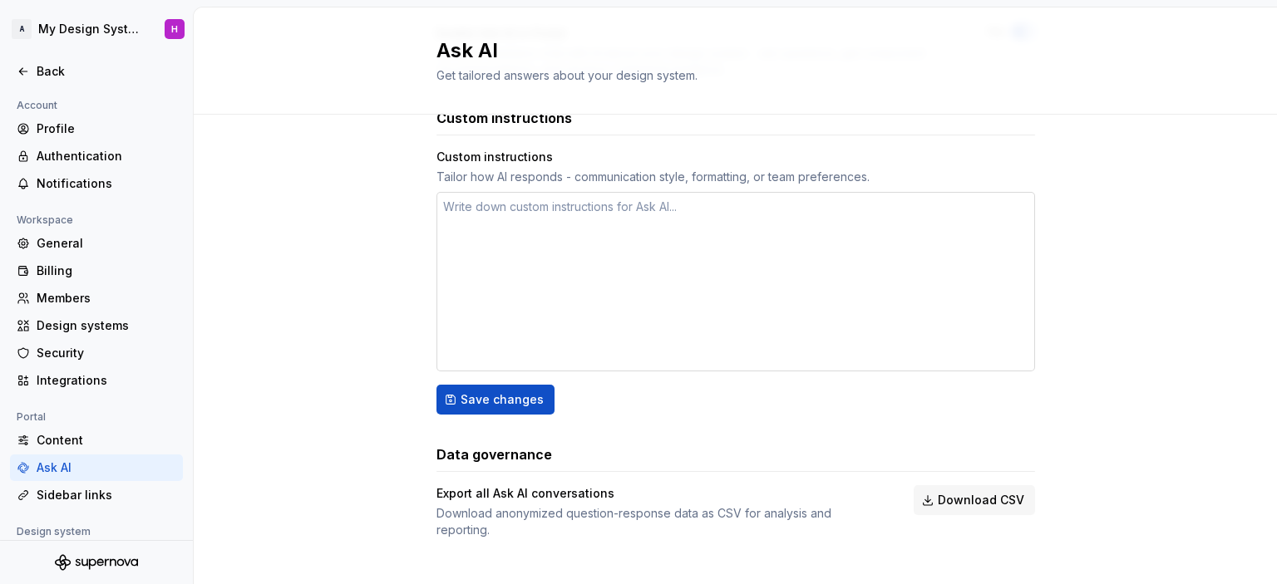
click at [542, 332] on textarea at bounding box center [735, 282] width 598 height 180
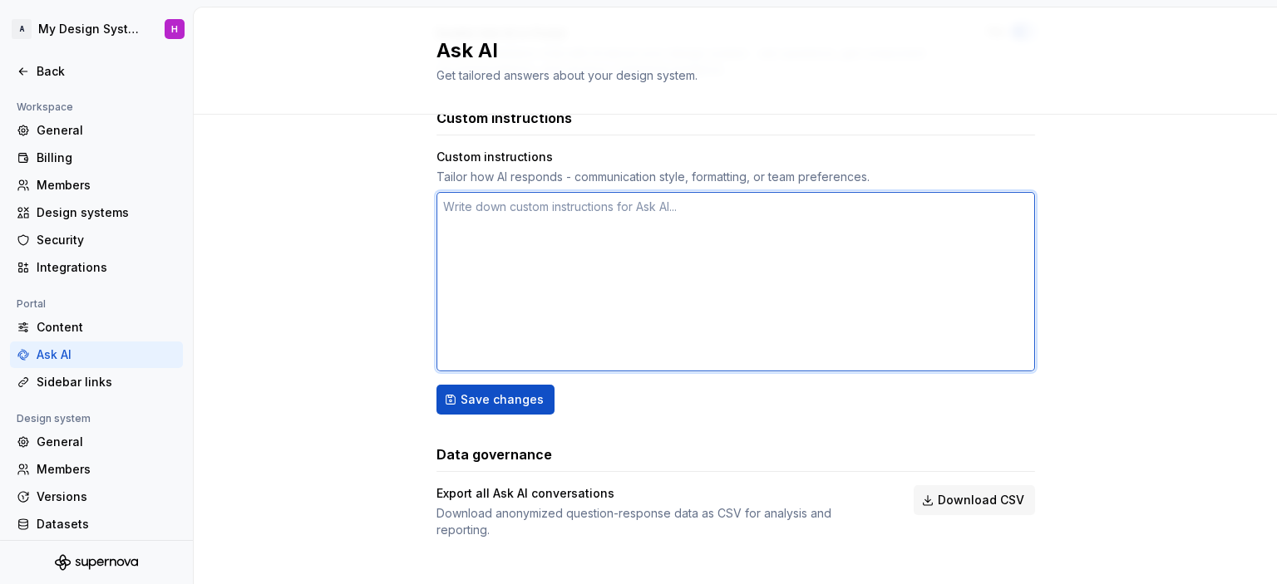
scroll to position [146, 0]
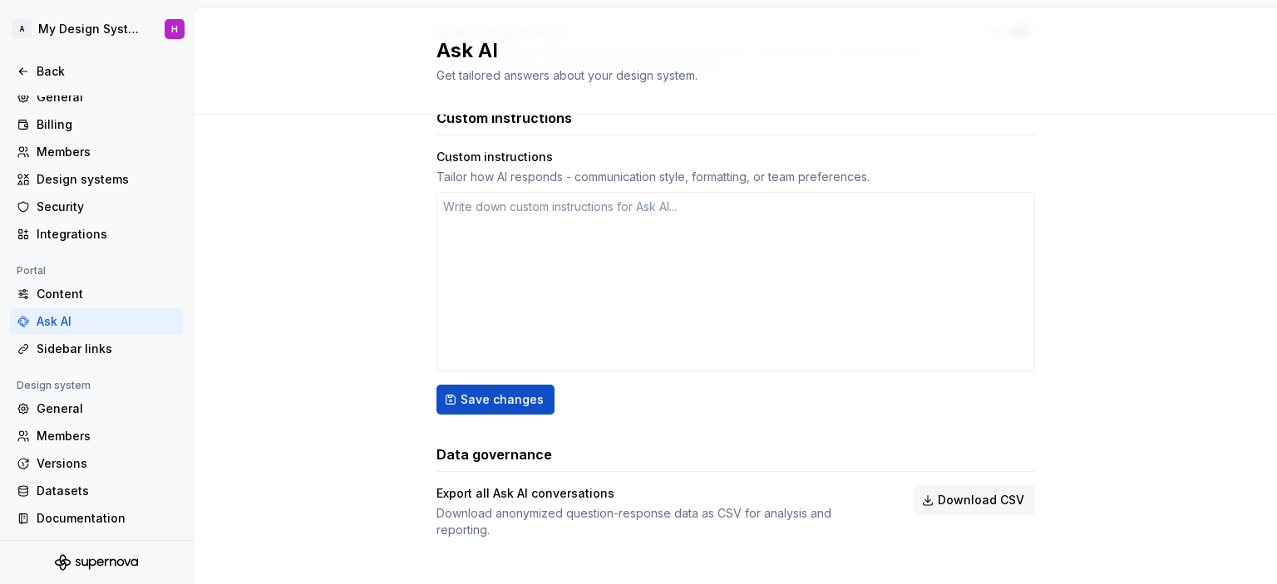
type textarea "*"
click at [280, 163] on div "What is Ask AI? Ask AI Enable Ask AI in Portal Let team members chat with AI ab…" at bounding box center [735, 237] width 1083 height 729
